Goal: Check status

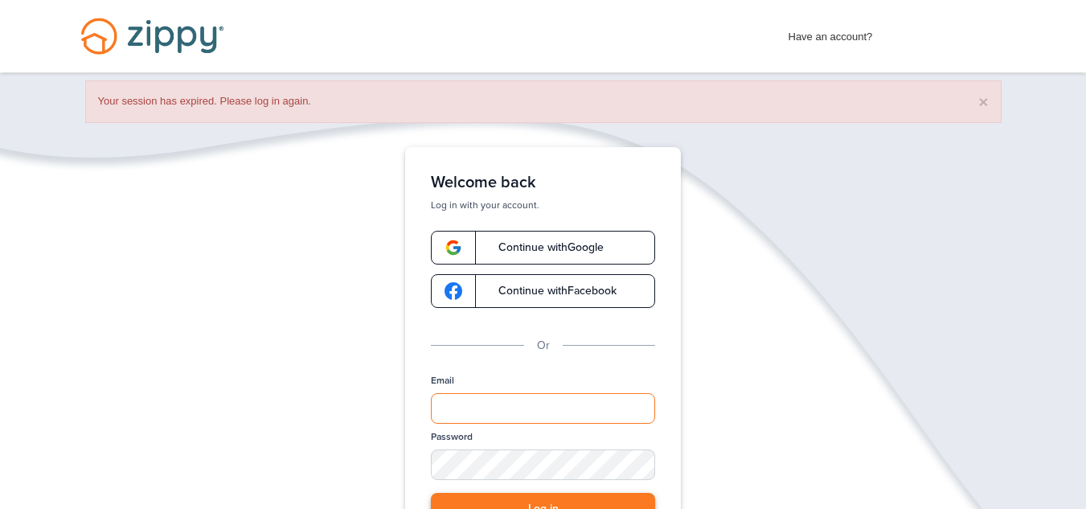
type input "**********"
click at [634, 499] on button "Log in" at bounding box center [543, 509] width 224 height 33
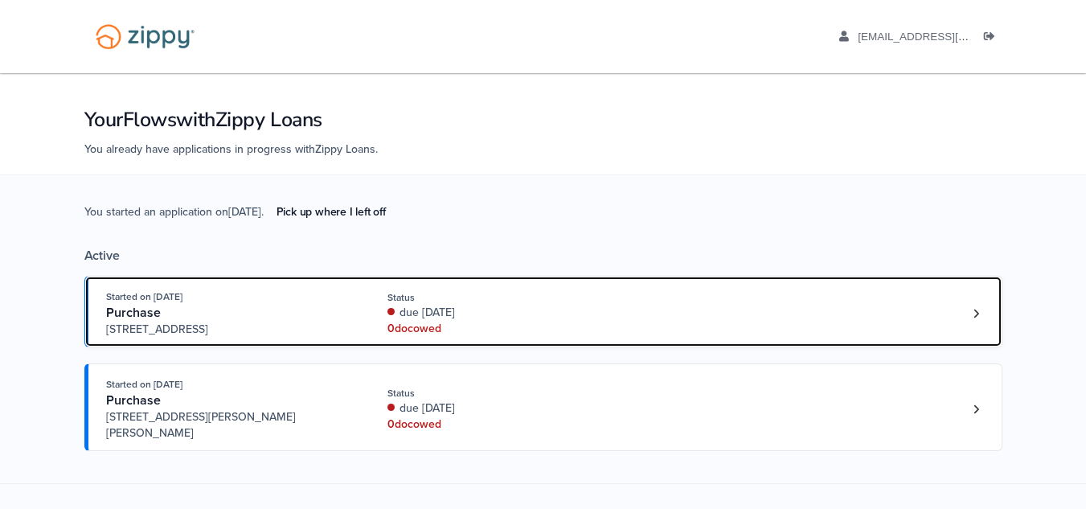
click at [655, 320] on div "Started on [DATE] Purchase [STREET_ADDRESS] Status due [DATE] 0 doc owed" at bounding box center [535, 313] width 858 height 49
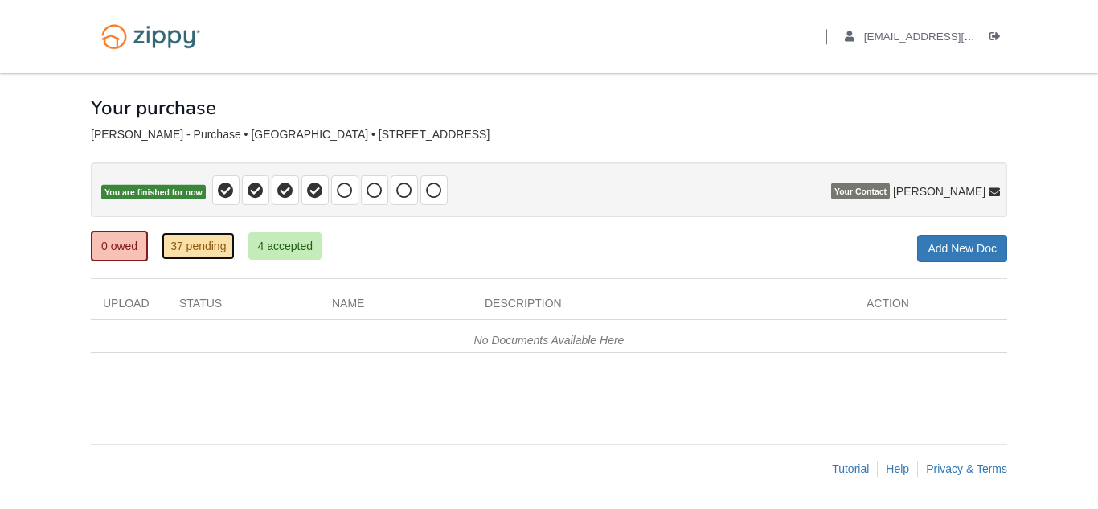
click at [207, 255] on link "37 pending" at bounding box center [198, 245] width 73 height 27
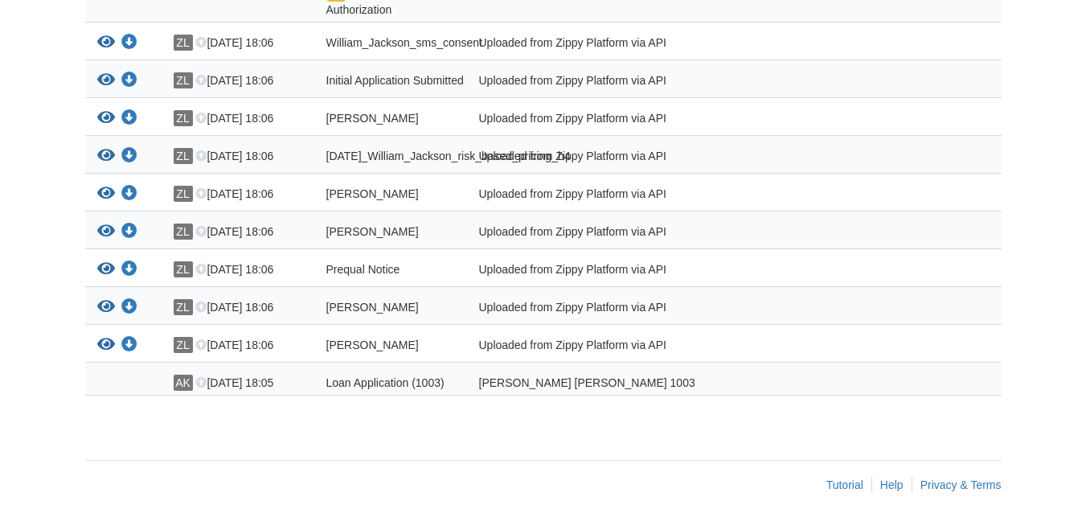
scroll to position [2519, 0]
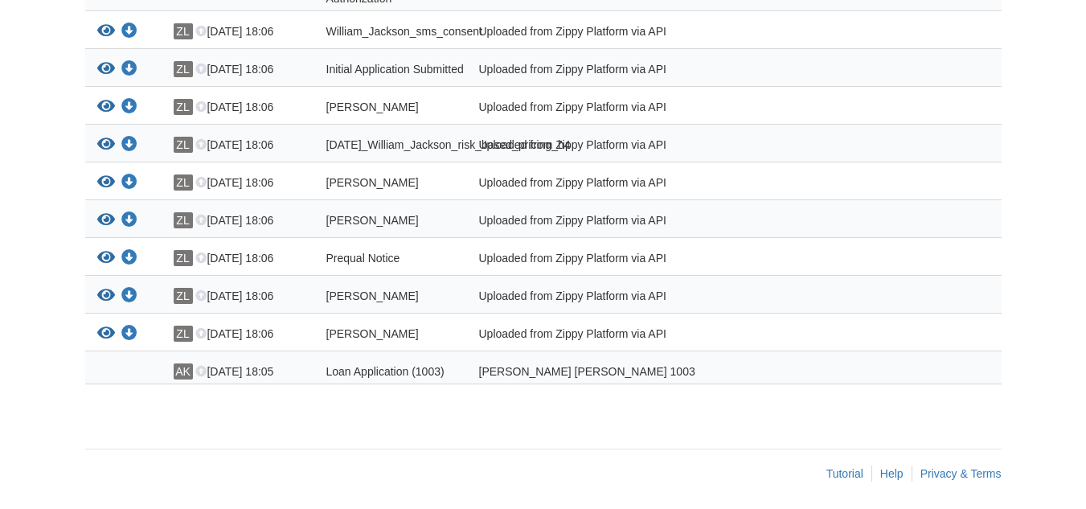
drag, startPoint x: 1096, startPoint y: 227, endPoint x: 1064, endPoint y: 49, distance: 181.2
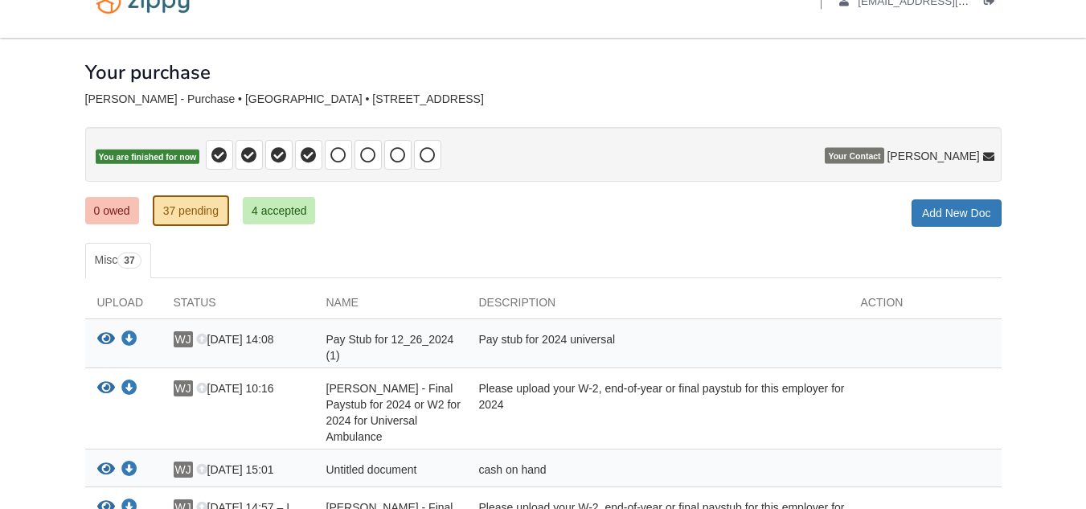
scroll to position [20, 0]
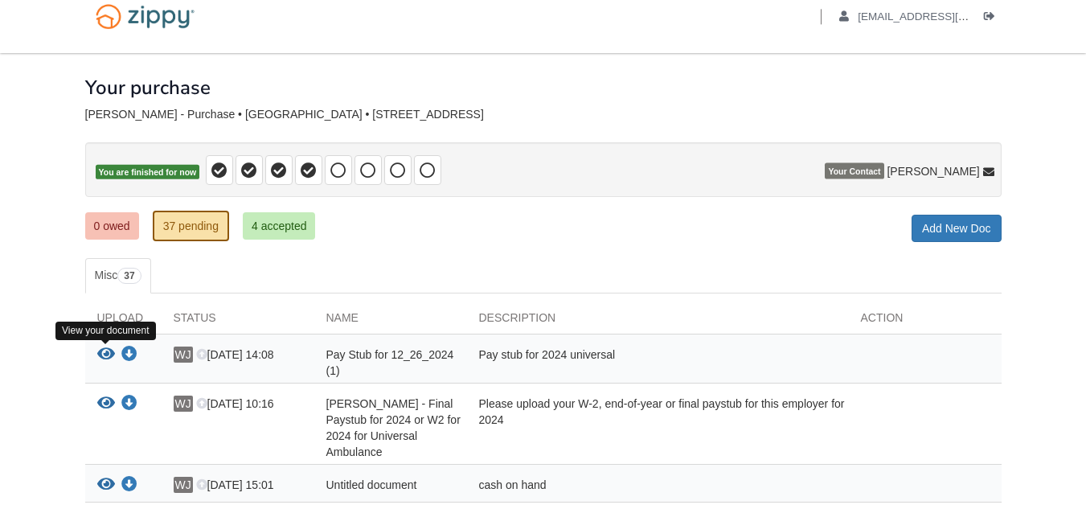
click at [109, 350] on icon "View Pay Stub for 12_26_2024 (1)" at bounding box center [106, 354] width 18 height 16
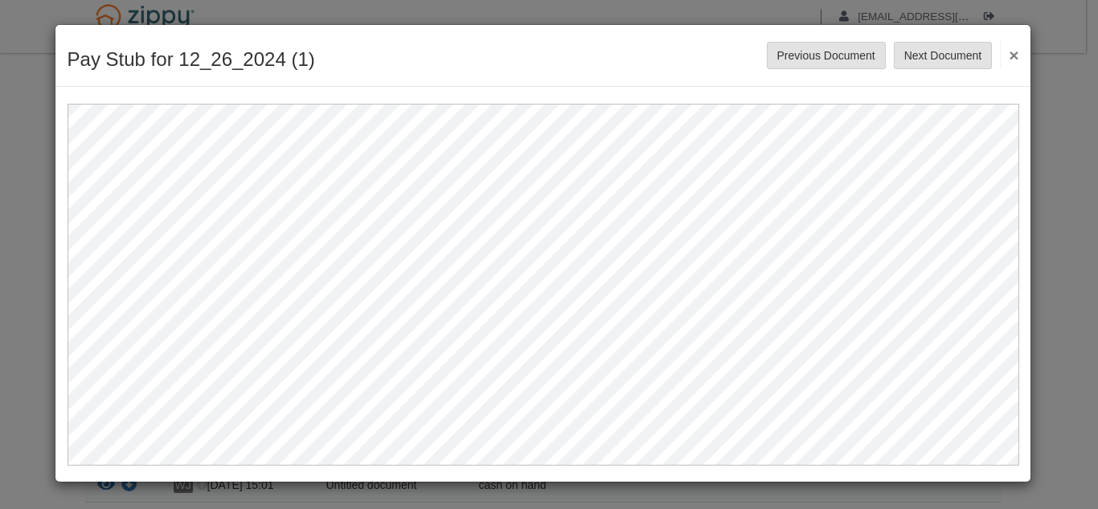
drag, startPoint x: 1034, startPoint y: 170, endPoint x: 1091, endPoint y: 232, distance: 83.6
click at [1085, 232] on div "Pay Stub for 12_26_2024 (1) Save Cancel Previous Document Next Document ×" at bounding box center [549, 254] width 1098 height 509
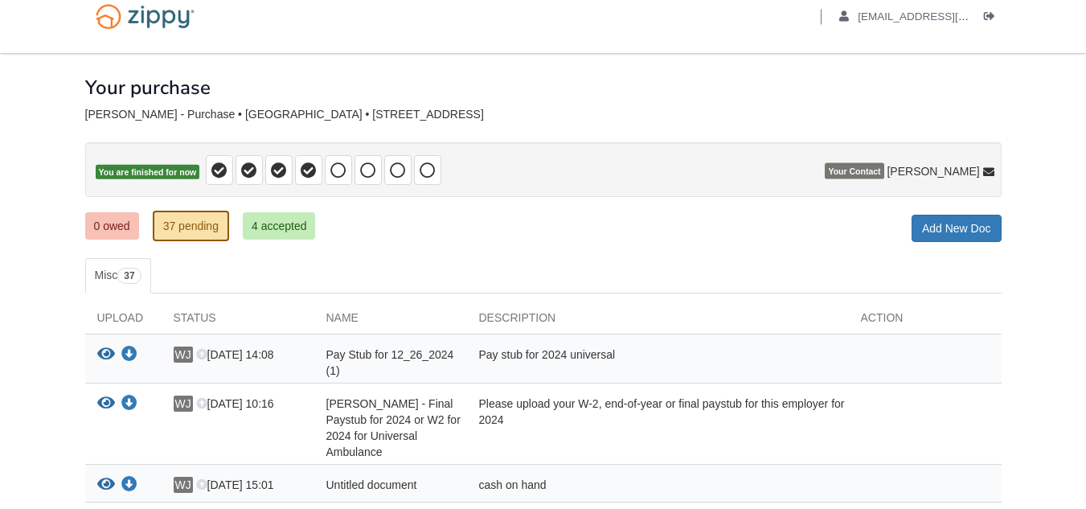
drag, startPoint x: 364, startPoint y: 4, endPoint x: 526, endPoint y: 178, distance: 237.7
click at [526, 178] on p "You are finished for now" at bounding box center [543, 169] width 916 height 55
